Goal: Information Seeking & Learning: Learn about a topic

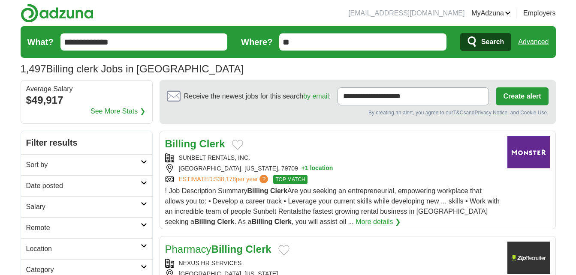
click at [143, 182] on icon at bounding box center [144, 183] width 6 height 4
click at [108, 204] on link "Last 24 hours" at bounding box center [86, 207] width 121 height 10
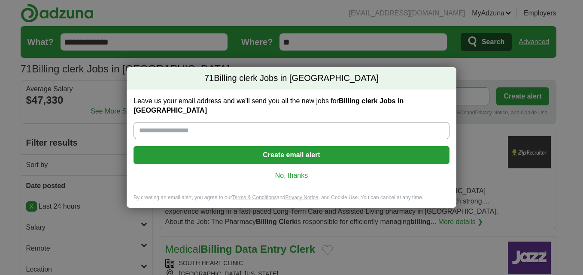
click at [284, 172] on link "No, thanks" at bounding box center [291, 175] width 302 height 9
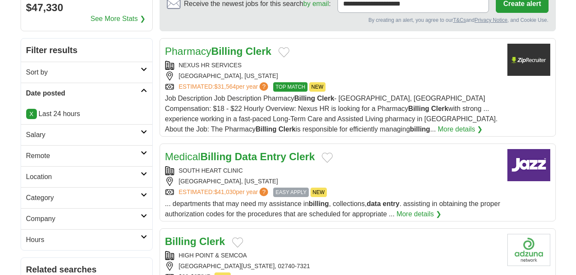
scroll to position [129, 0]
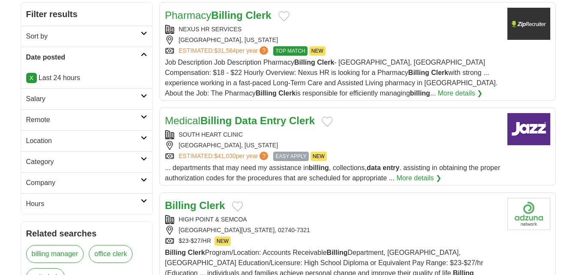
click at [48, 118] on h2 "Remote" at bounding box center [83, 120] width 115 height 10
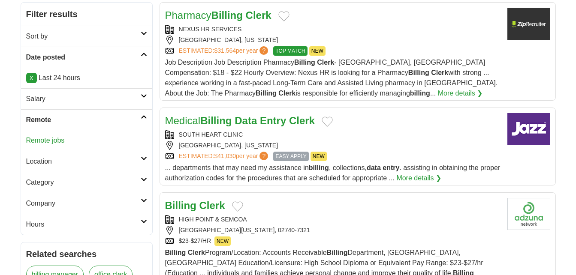
click at [55, 141] on link "Remote jobs" at bounding box center [45, 140] width 39 height 7
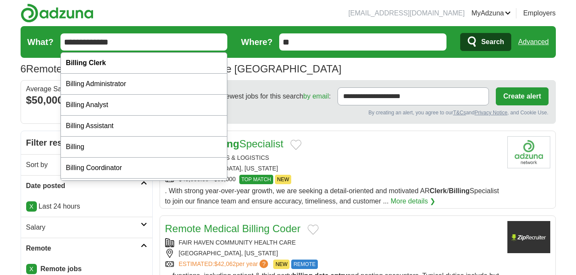
drag, startPoint x: 85, startPoint y: 42, endPoint x: 21, endPoint y: 51, distance: 64.9
click at [21, 51] on form "**********" at bounding box center [288, 42] width 535 height 32
type input "**********"
click at [460, 33] on button "Search" at bounding box center [485, 42] width 51 height 18
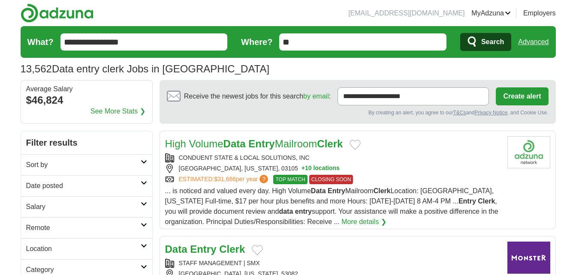
click at [145, 182] on icon at bounding box center [144, 183] width 6 height 4
click at [113, 203] on link "Last 24 hours" at bounding box center [86, 207] width 121 height 10
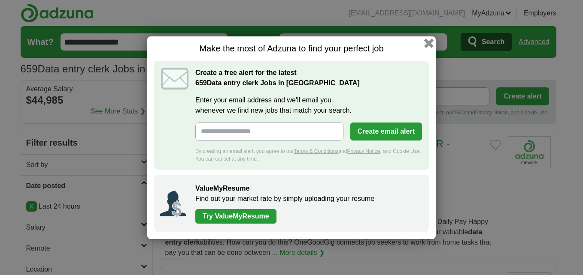
click at [429, 42] on button "button" at bounding box center [428, 42] width 9 height 9
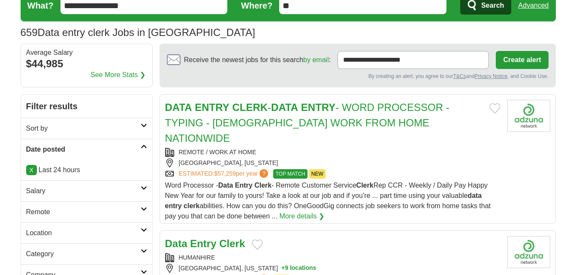
scroll to position [86, 0]
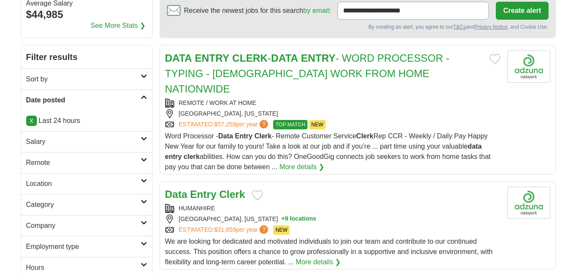
click at [142, 160] on icon at bounding box center [144, 160] width 6 height 4
click at [60, 181] on link "Remote jobs" at bounding box center [45, 183] width 39 height 7
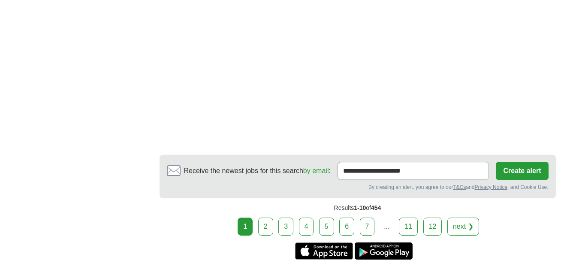
scroll to position [1673, 0]
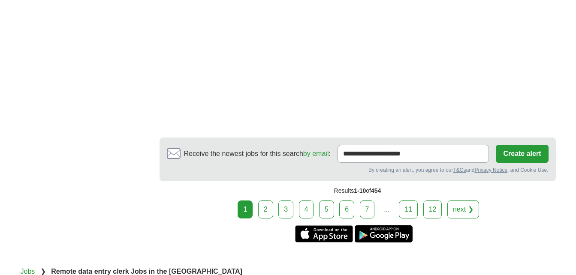
click at [454, 201] on link "next ❯" at bounding box center [463, 210] width 32 height 18
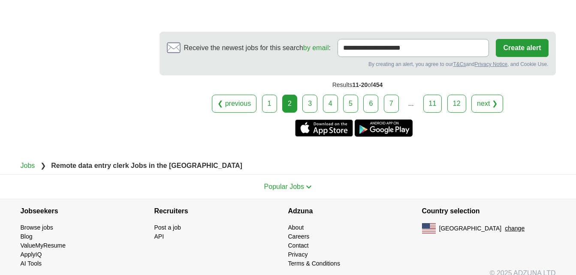
scroll to position [1962, 0]
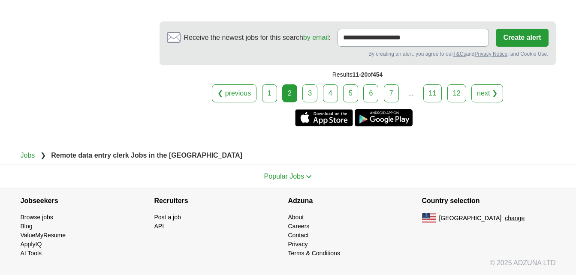
click at [493, 97] on link "next ❯" at bounding box center [488, 94] width 32 height 18
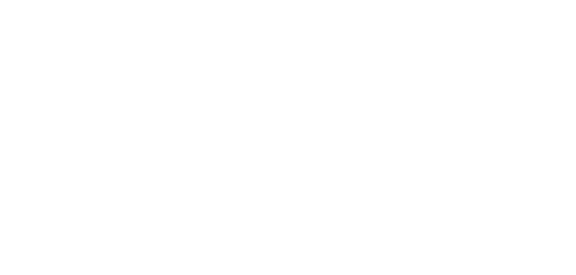
scroll to position [1888, 0]
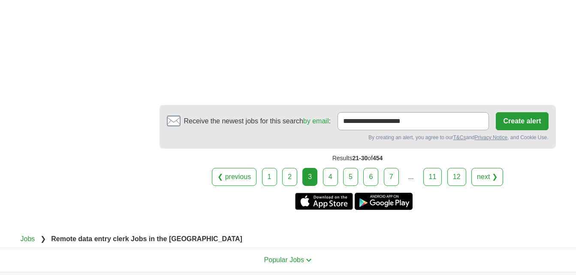
click at [483, 175] on link "next ❯" at bounding box center [488, 177] width 32 height 18
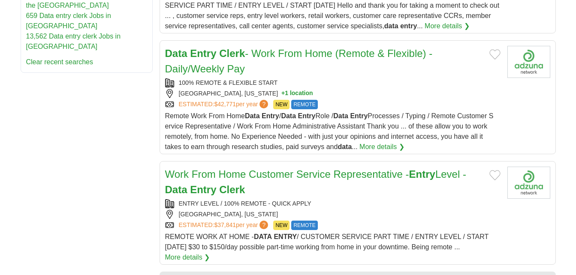
scroll to position [815, 0]
